Goal: Task Accomplishment & Management: Manage account settings

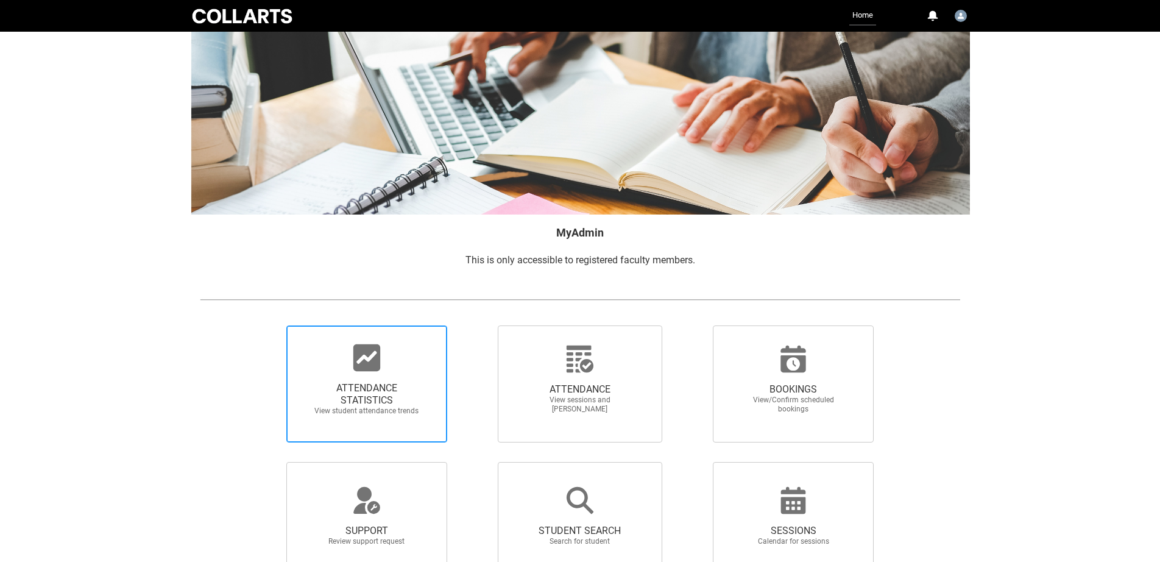
click at [374, 358] on icon at bounding box center [366, 357] width 27 height 27
click at [266, 325] on input "ATTENDANCE STATISTICS View student attendance trends" at bounding box center [266, 325] width 1 height 1
radio input "true"
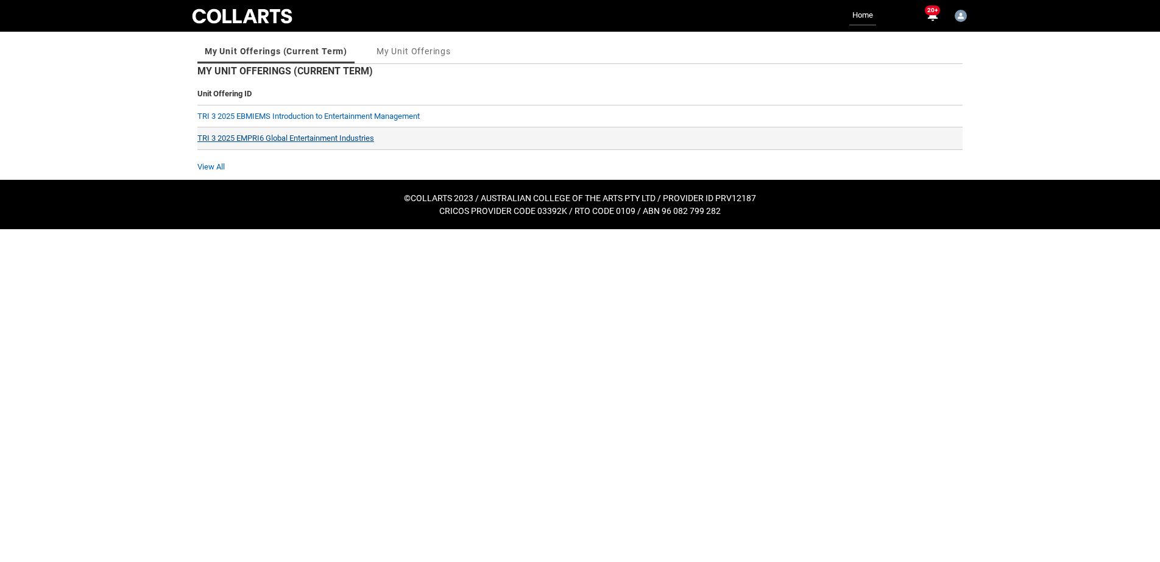
click at [286, 139] on link "TRI 3 2025 EMPRI6 Global Entertainment Industries" at bounding box center [285, 137] width 177 height 9
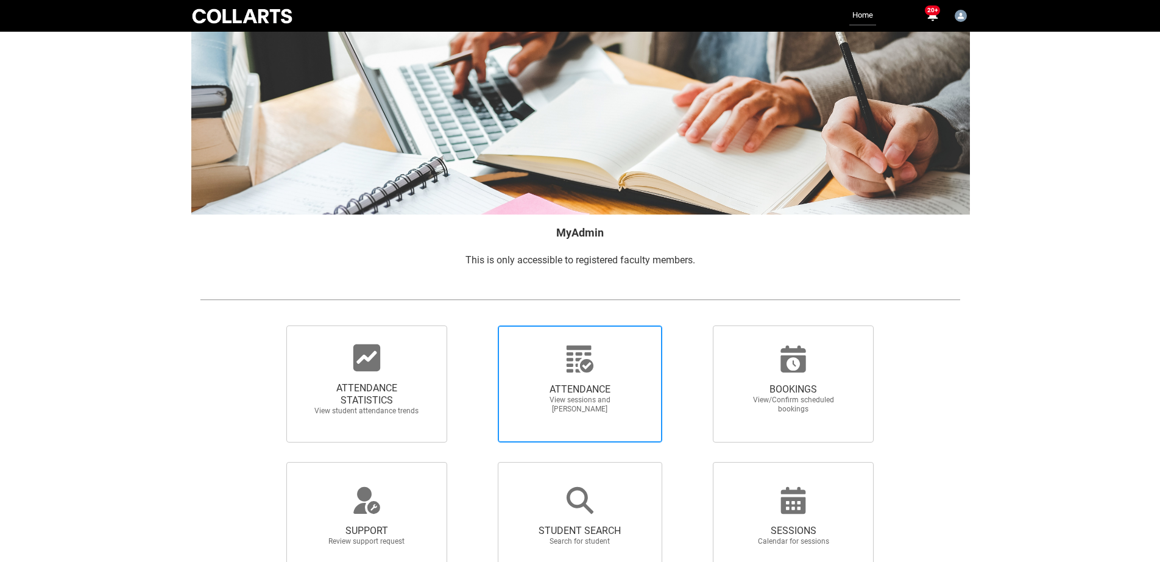
click at [588, 379] on span "ATTENDANCE View sessions and mark attendance" at bounding box center [579, 398] width 117 height 50
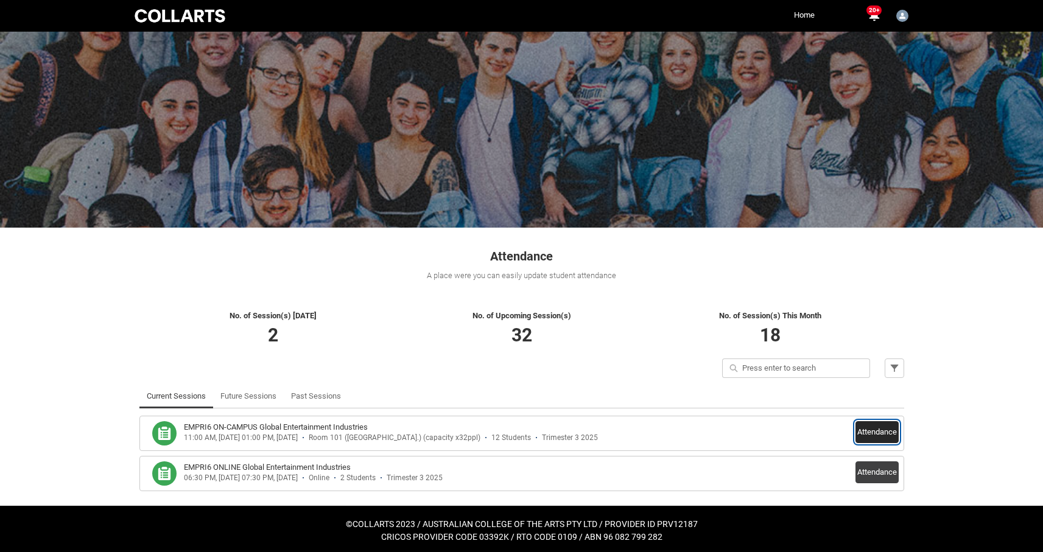
click at [872, 435] on button "Attendance" at bounding box center [877, 432] width 43 height 22
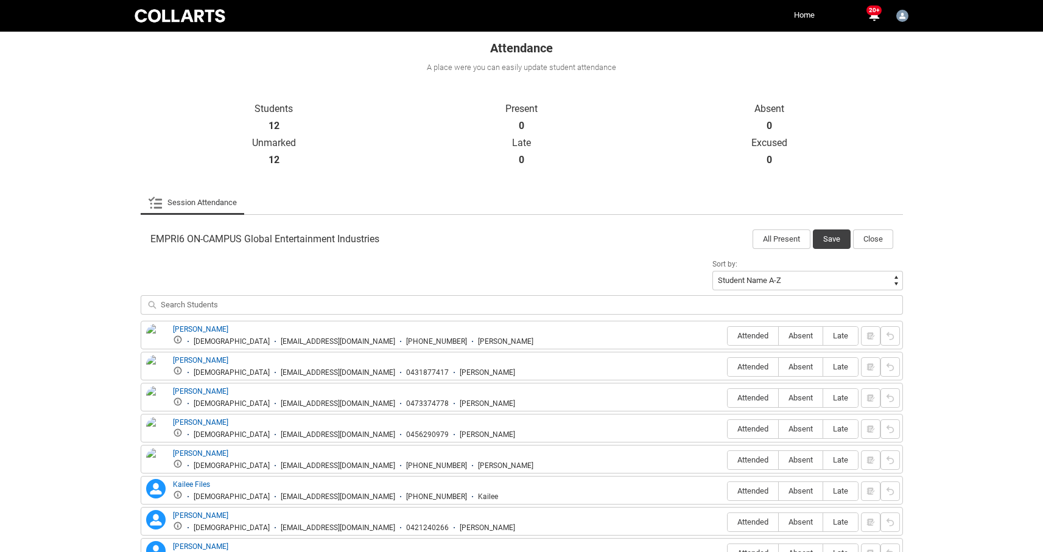
scroll to position [209, 0]
click at [797, 337] on span "Absent" at bounding box center [801, 335] width 44 height 9
click at [779, 336] on input "Absent" at bounding box center [778, 335] width 1 height 1
type lightning-radio-group "Absent"
radio input "true"
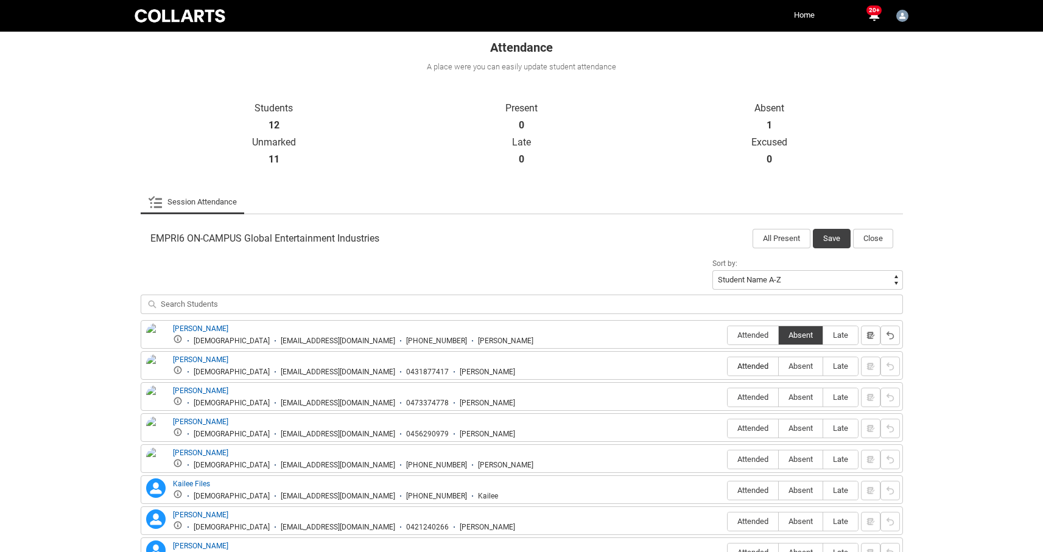
click at [755, 362] on span "Attended" at bounding box center [753, 366] width 51 height 9
click at [728, 366] on input "Attended" at bounding box center [727, 366] width 1 height 1
type lightning-radio-group "Attended"
radio input "true"
click at [803, 403] on label "Absent" at bounding box center [801, 398] width 44 height 19
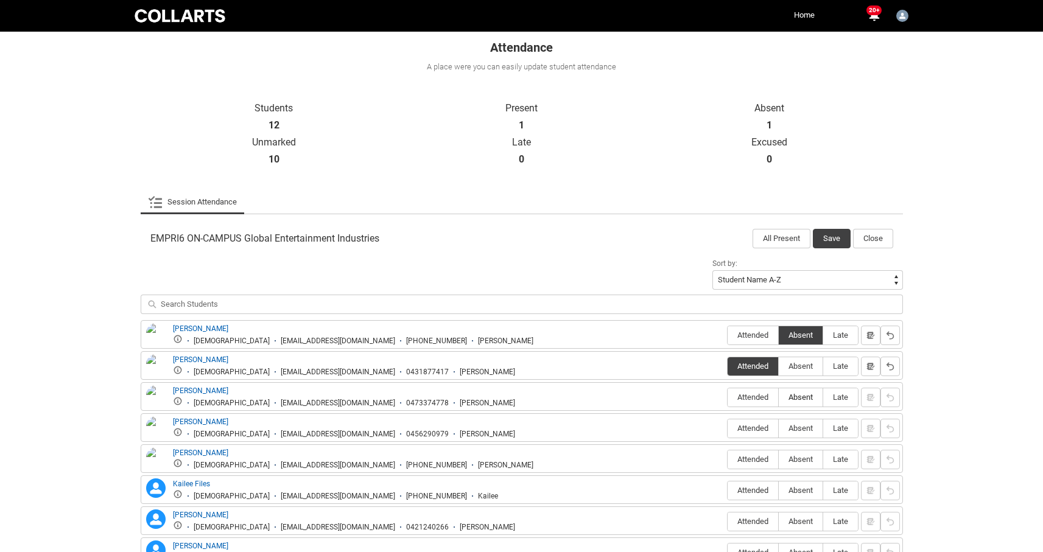
click at [779, 398] on input "Absent" at bounding box center [778, 397] width 1 height 1
type lightning-radio-group "Absent"
radio input "true"
click at [803, 436] on label "Absent" at bounding box center [801, 429] width 44 height 19
click at [779, 429] on input "Absent" at bounding box center [778, 428] width 1 height 1
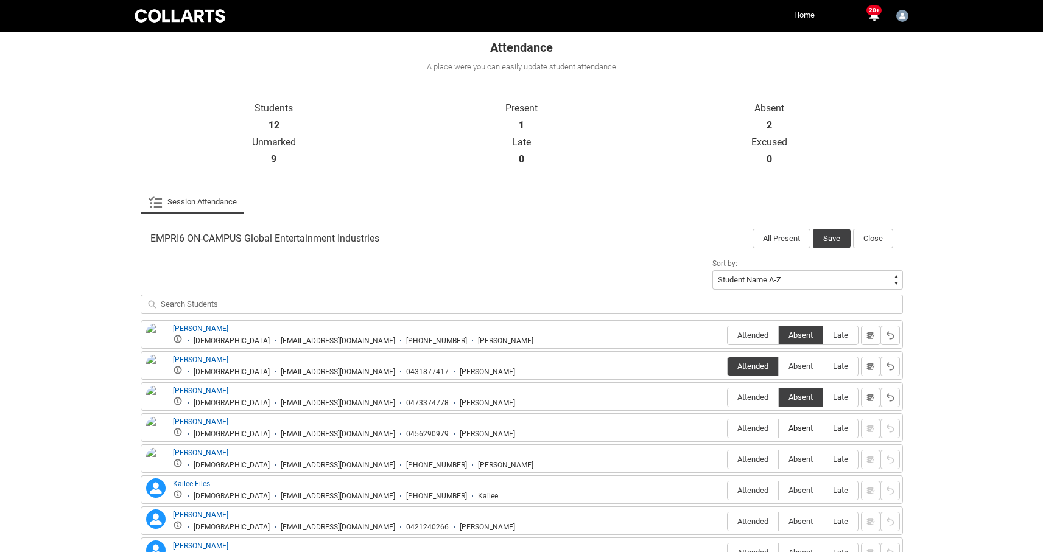
type lightning-radio-group "Absent"
radio input "true"
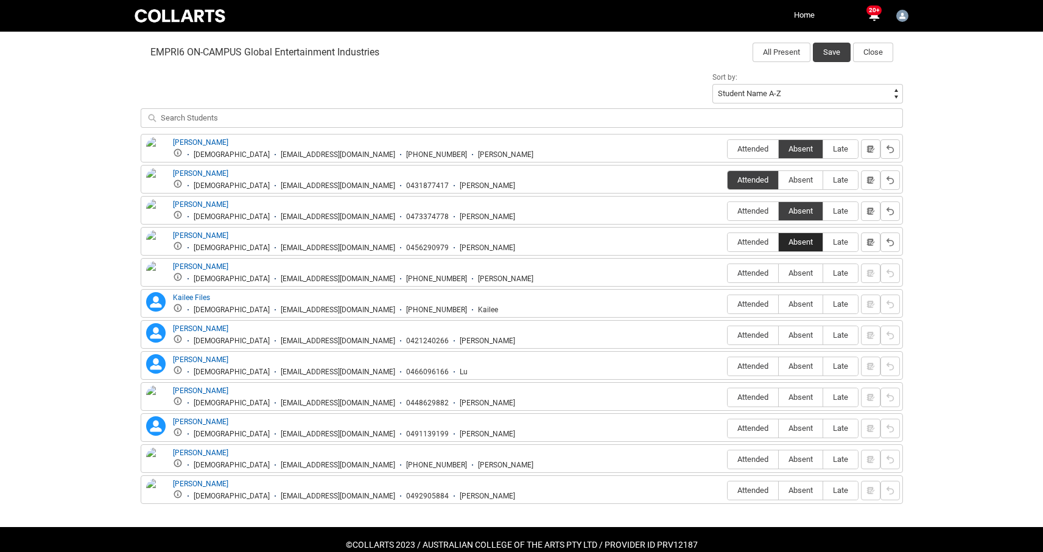
scroll to position [390, 0]
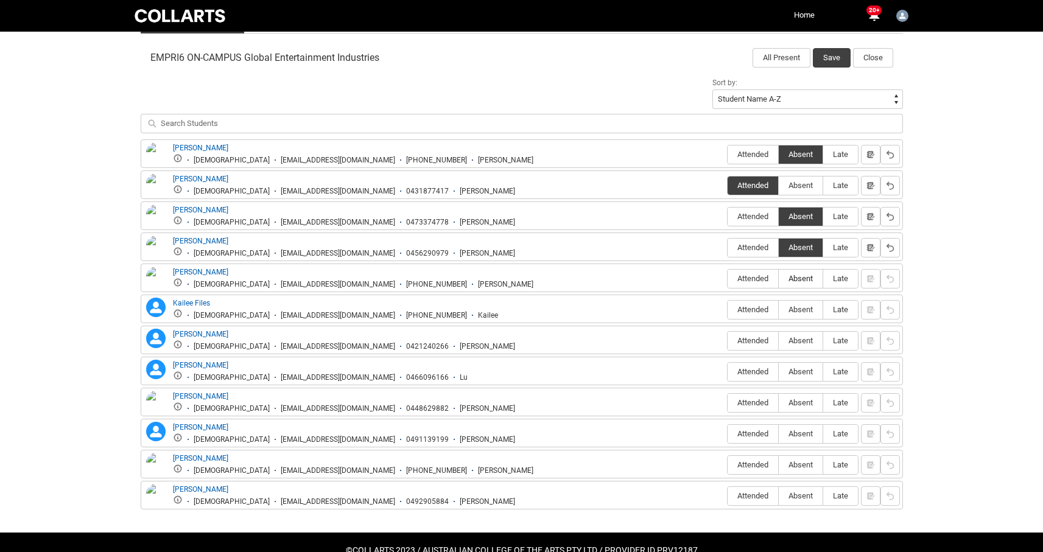
click at [803, 281] on span "Absent" at bounding box center [801, 278] width 44 height 9
click at [779, 279] on input "Absent" at bounding box center [778, 278] width 1 height 1
type lightning-radio-group "Absent"
radio input "true"
click at [794, 312] on span "Absent" at bounding box center [801, 309] width 44 height 9
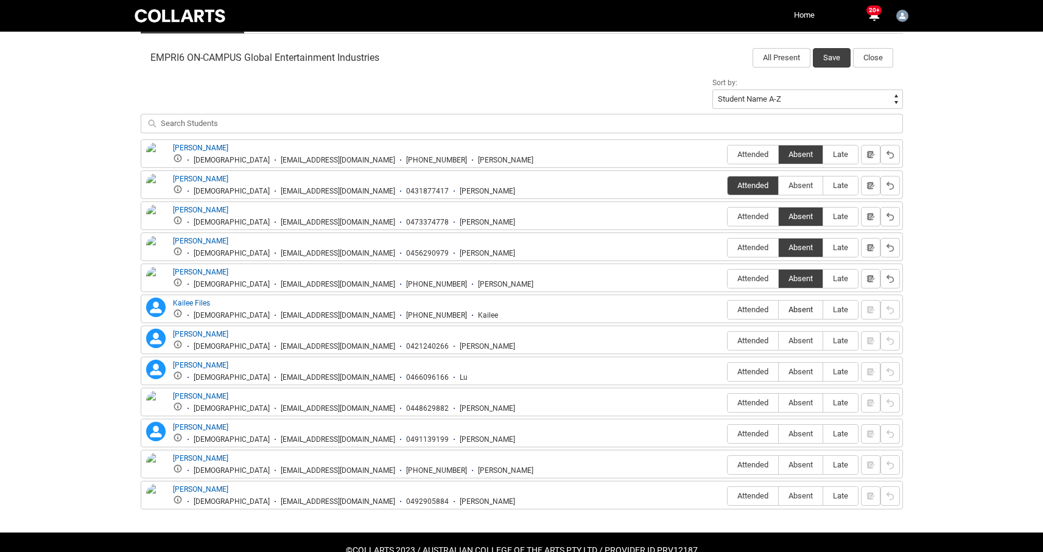
click at [779, 310] on input "Absent" at bounding box center [778, 309] width 1 height 1
type lightning-radio-group "Absent"
radio input "true"
click at [742, 343] on span "Attended" at bounding box center [753, 340] width 51 height 9
click at [728, 341] on input "Attended" at bounding box center [727, 340] width 1 height 1
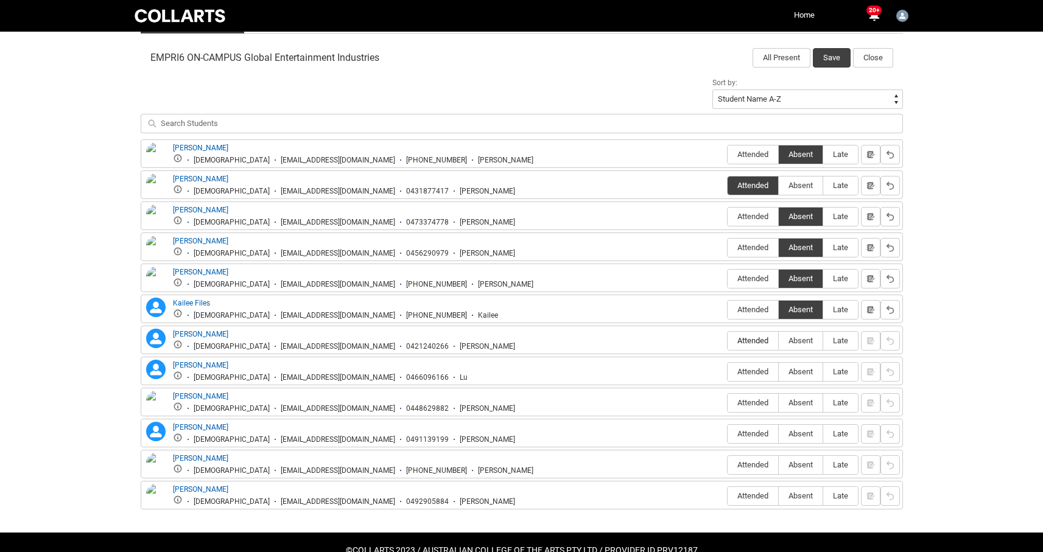
type lightning-radio-group "Attended"
radio input "true"
click at [746, 376] on span "Attended" at bounding box center [753, 371] width 51 height 9
click at [728, 372] on input "Attended" at bounding box center [727, 372] width 1 height 1
type lightning-radio-group "Attended"
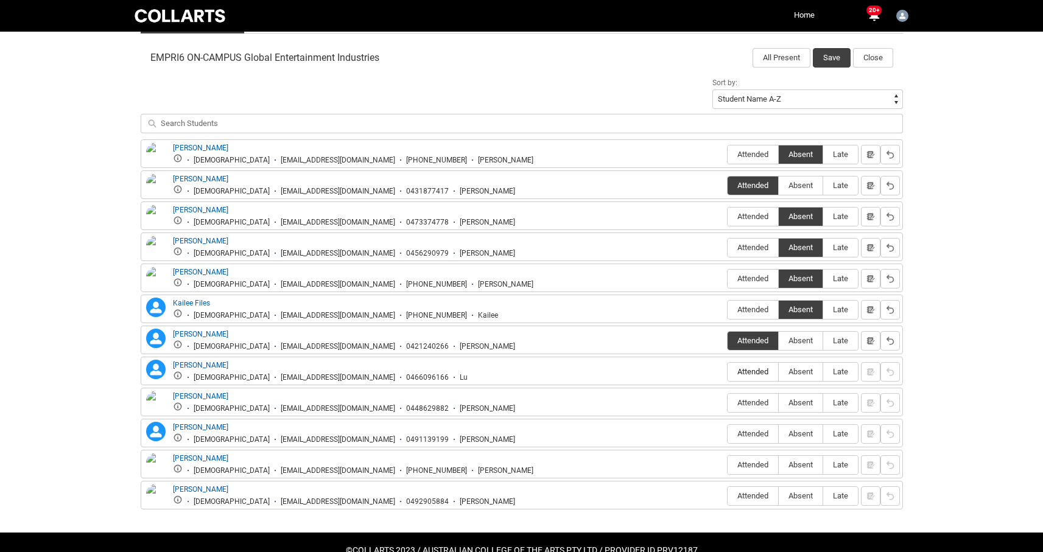
radio input "true"
click at [755, 409] on label "Attended" at bounding box center [753, 403] width 51 height 19
click at [728, 403] on input "Attended" at bounding box center [727, 403] width 1 height 1
type lightning-radio-group "Attended"
radio input "true"
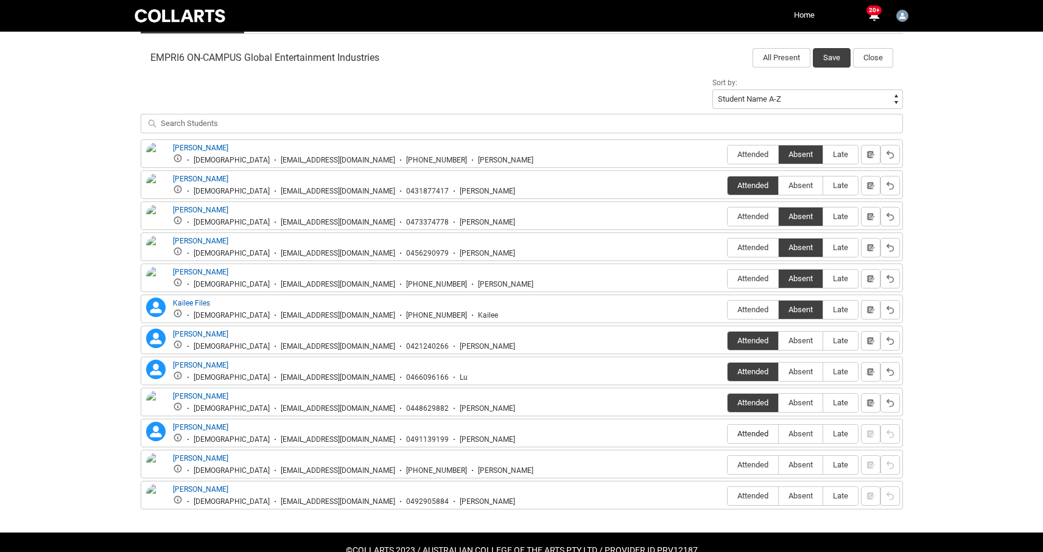
click at [756, 437] on span "Attended" at bounding box center [753, 433] width 51 height 9
click at [728, 434] on input "Attended" at bounding box center [727, 434] width 1 height 1
type lightning-radio-group "Attended"
radio input "true"
click at [795, 466] on span "Absent" at bounding box center [801, 464] width 44 height 9
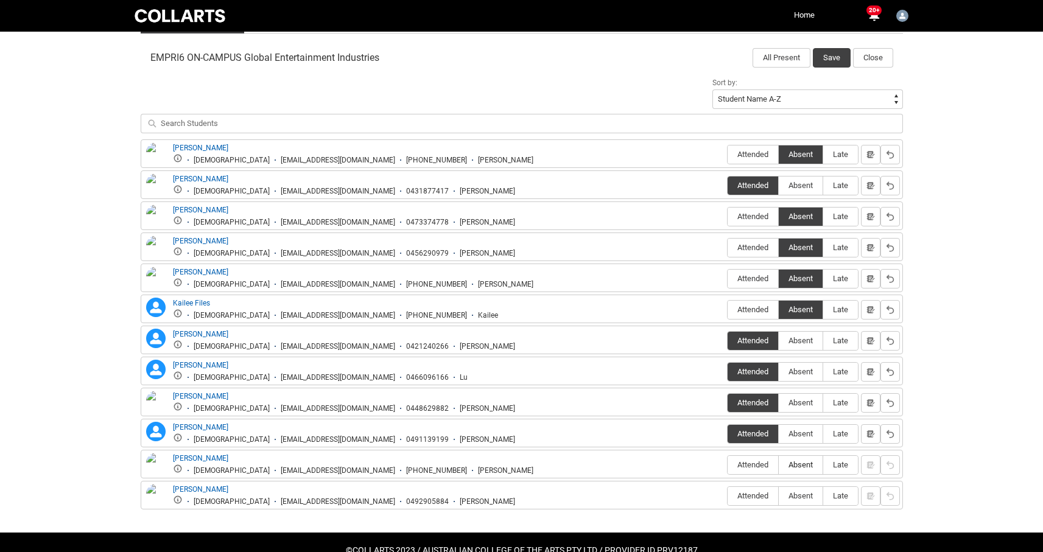
click at [779, 465] on input "Absent" at bounding box center [778, 465] width 1 height 1
type lightning-radio-group "Absent"
radio input "true"
click at [749, 499] on span "Attended" at bounding box center [753, 496] width 51 height 9
click at [728, 496] on input "Attended" at bounding box center [727, 496] width 1 height 1
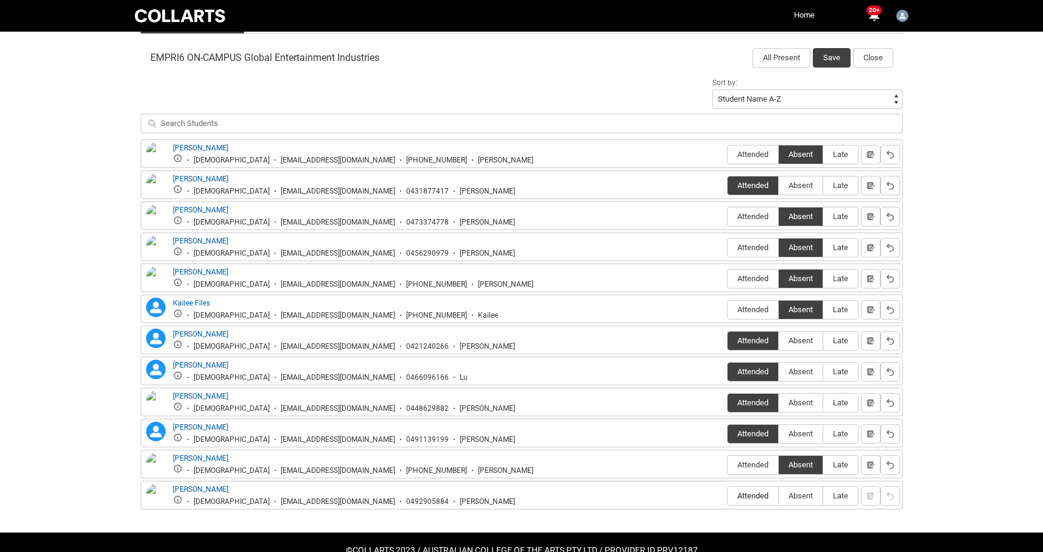
type lightning-radio-group "Attended"
radio input "true"
click at [833, 57] on button "Save" at bounding box center [832, 57] width 38 height 19
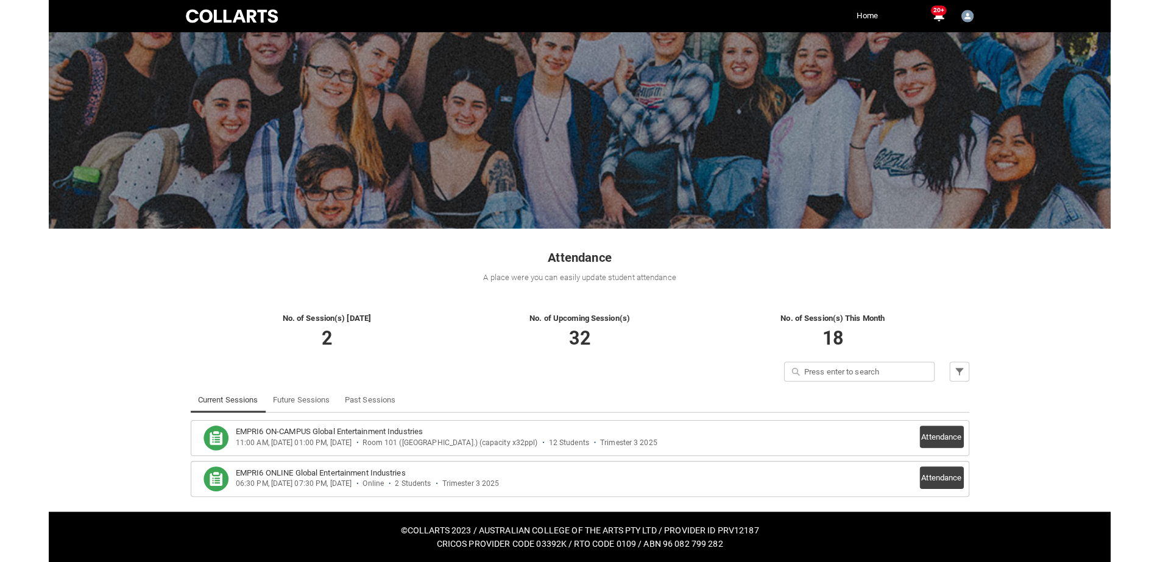
scroll to position [0, 0]
